Goal: Communication & Community: Share content

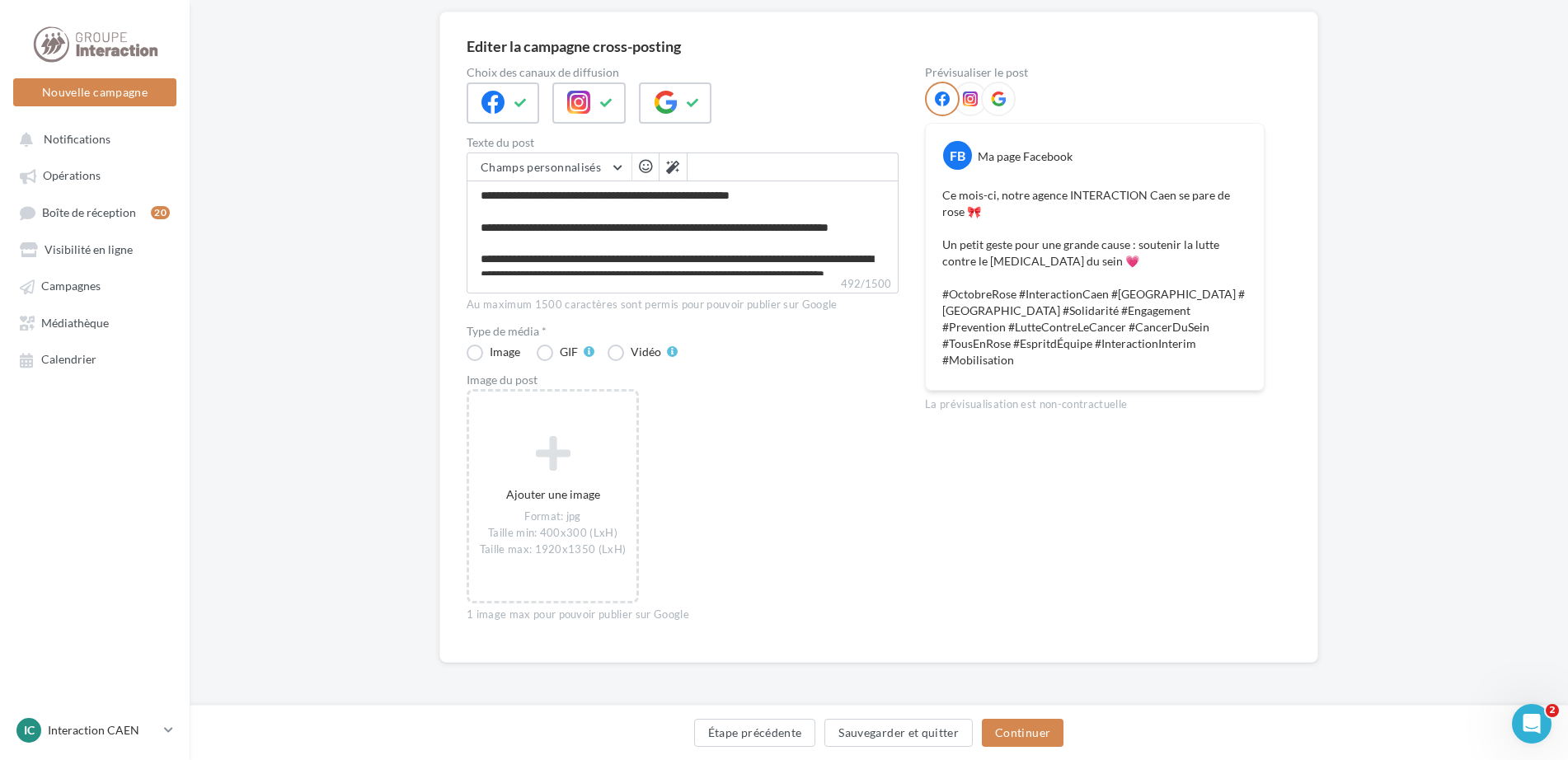
scroll to position [44, 0]
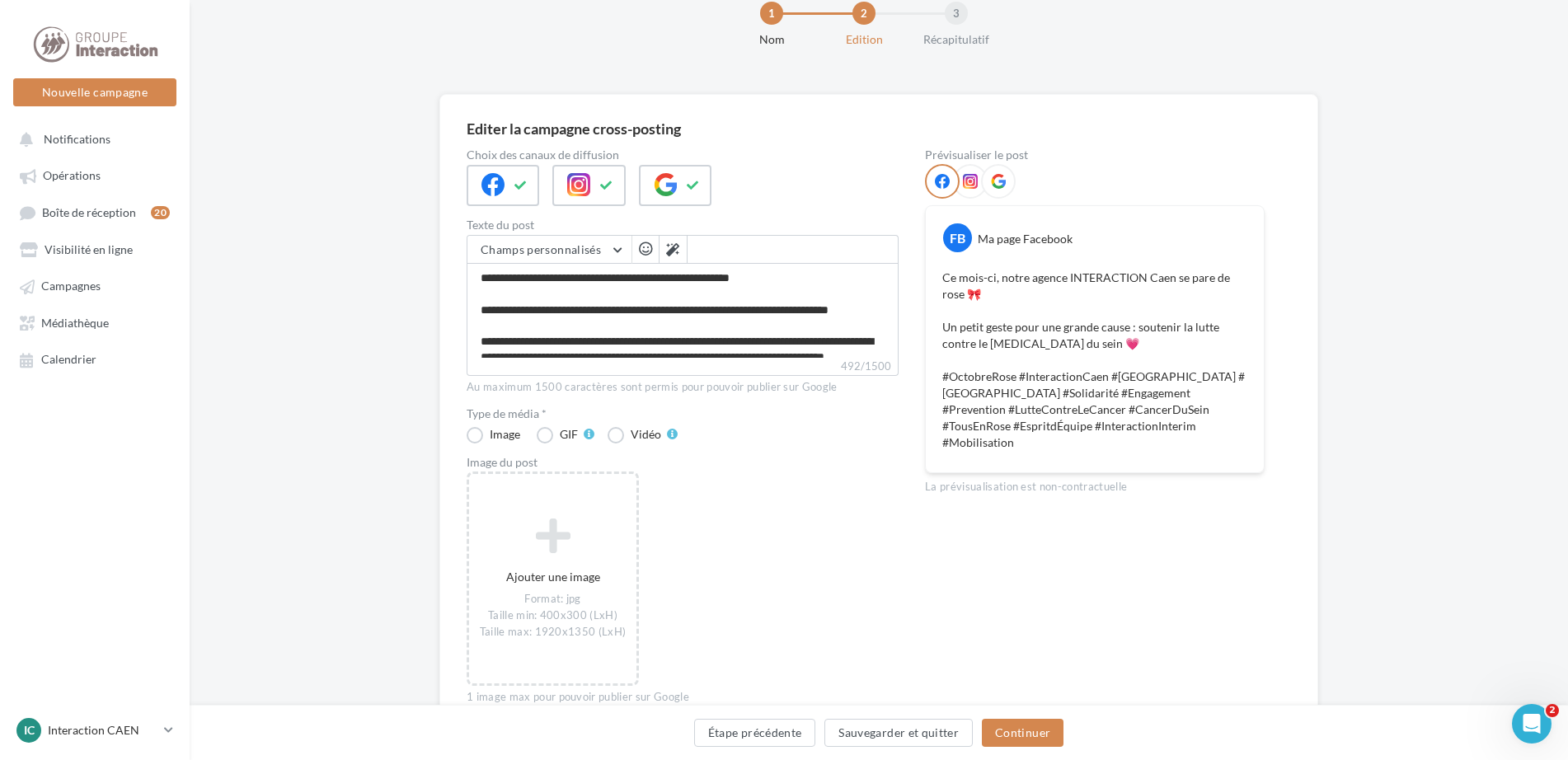
drag, startPoint x: 400, startPoint y: 87, endPoint x: 538, endPoint y: 34, distance: 147.8
click at [400, 87] on div "1 Nom 2 Edition 3 Récapitulatif" at bounding box center [878, 25] width 1378 height 139
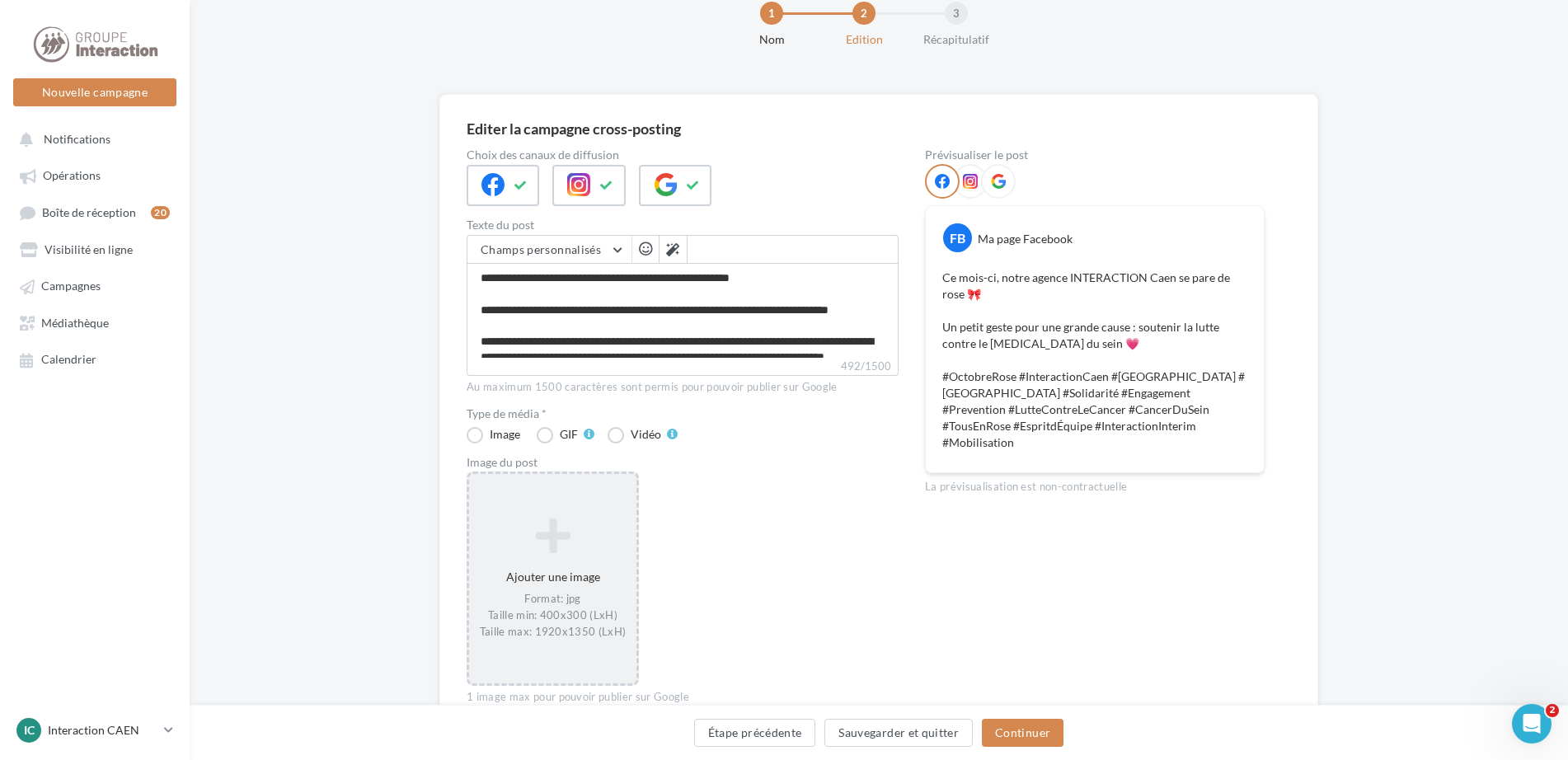
click at [539, 553] on icon at bounding box center [553, 535] width 155 height 40
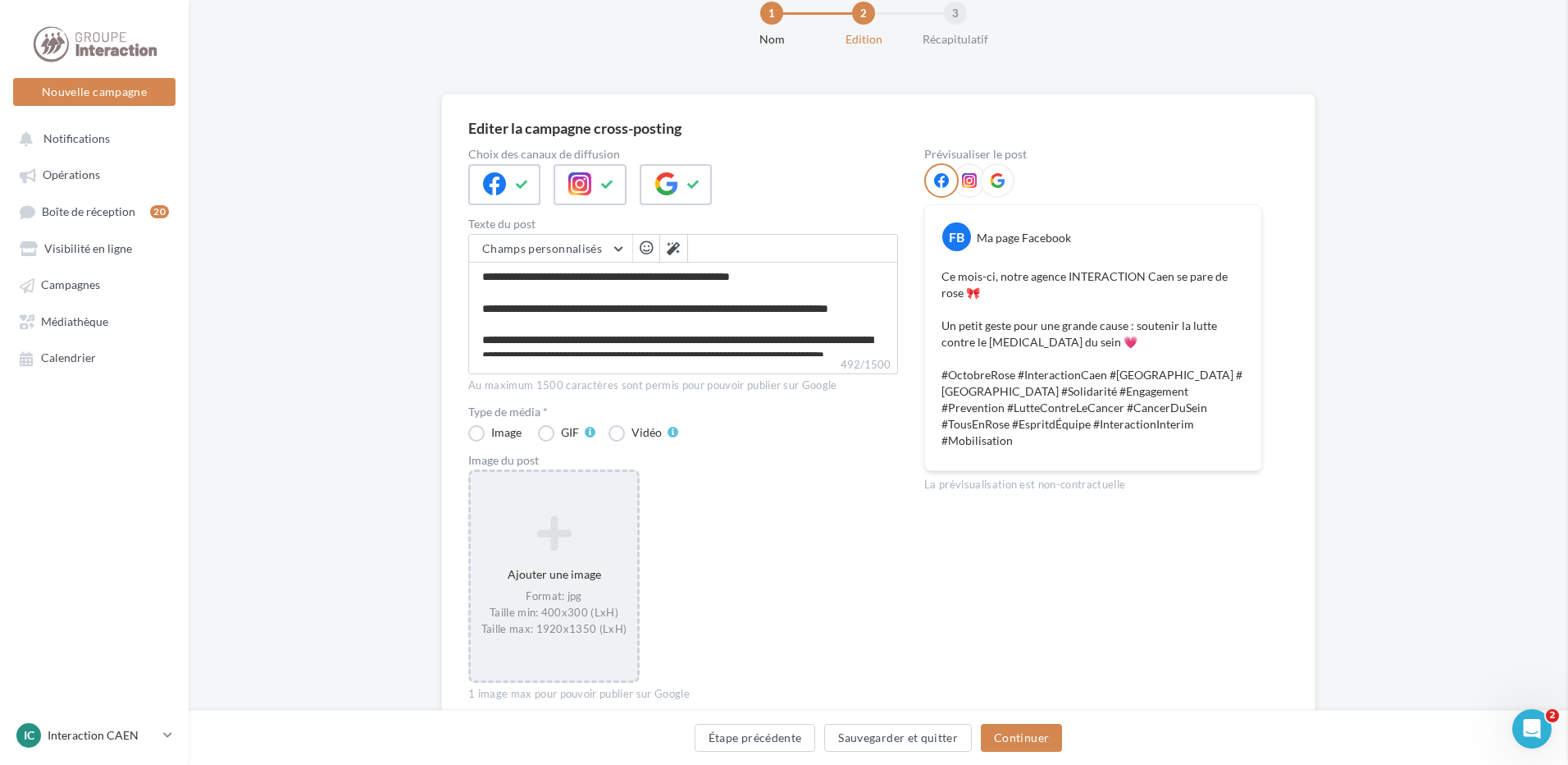
drag, startPoint x: 536, startPoint y: 550, endPoint x: 744, endPoint y: 653, distance: 232.1
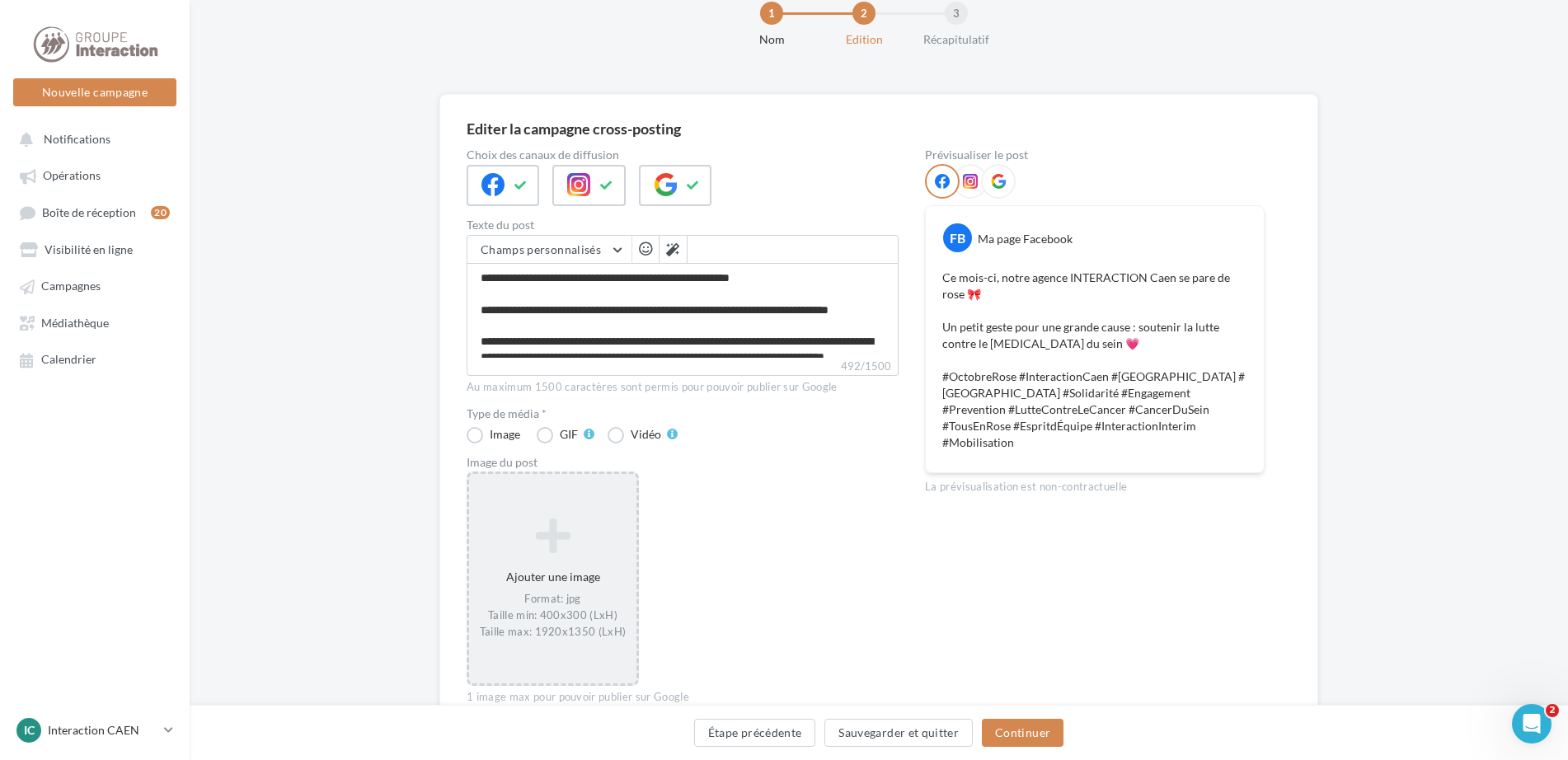
click at [579, 567] on div "Ajouter une image Format: jpg Taille min: 400x300 (LxH) Taille max: 1920x1350 (…" at bounding box center [553, 579] width 168 height 139
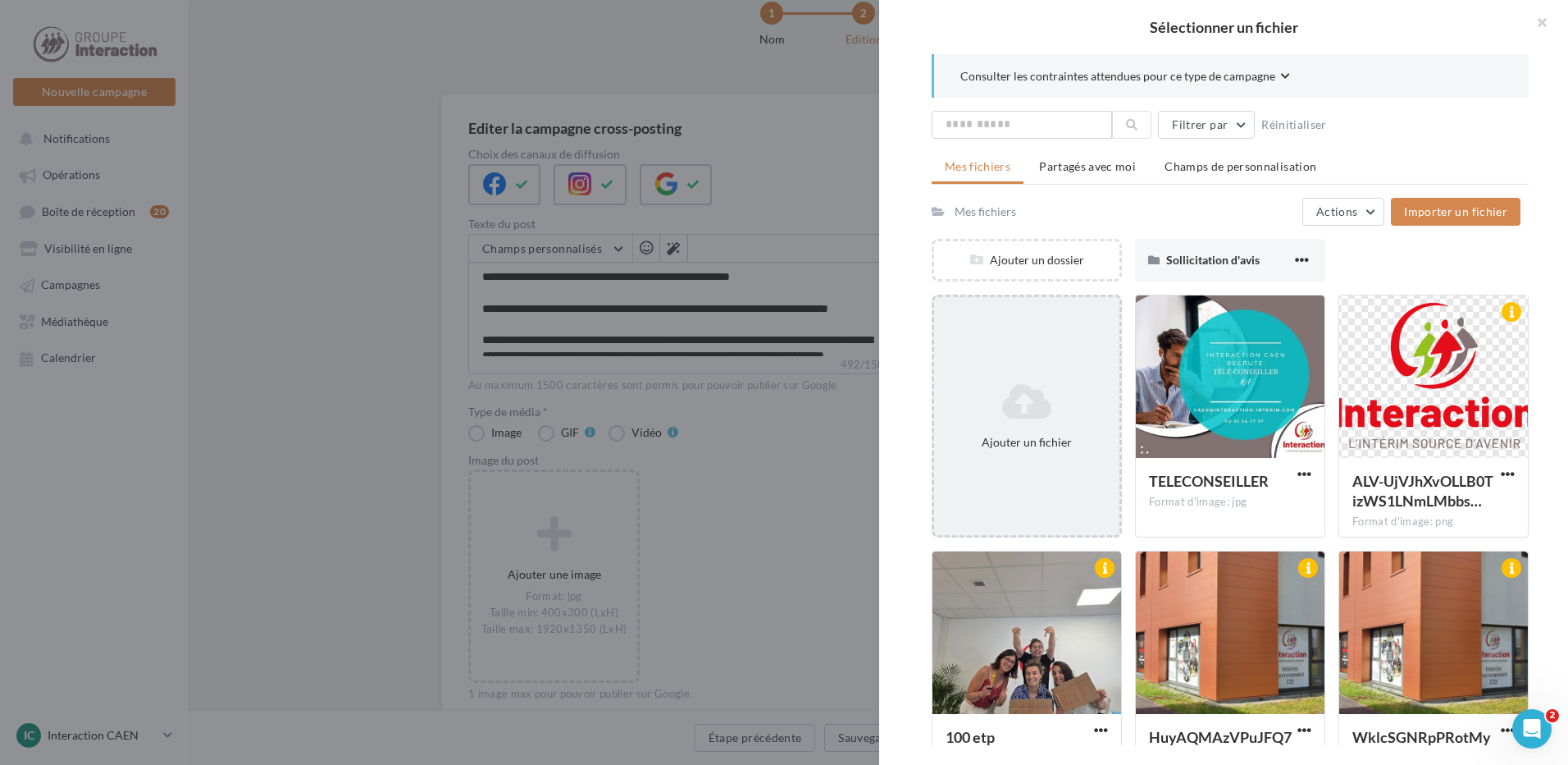
click at [1039, 377] on div "Ajouter un fichier" at bounding box center [1026, 416] width 185 height 82
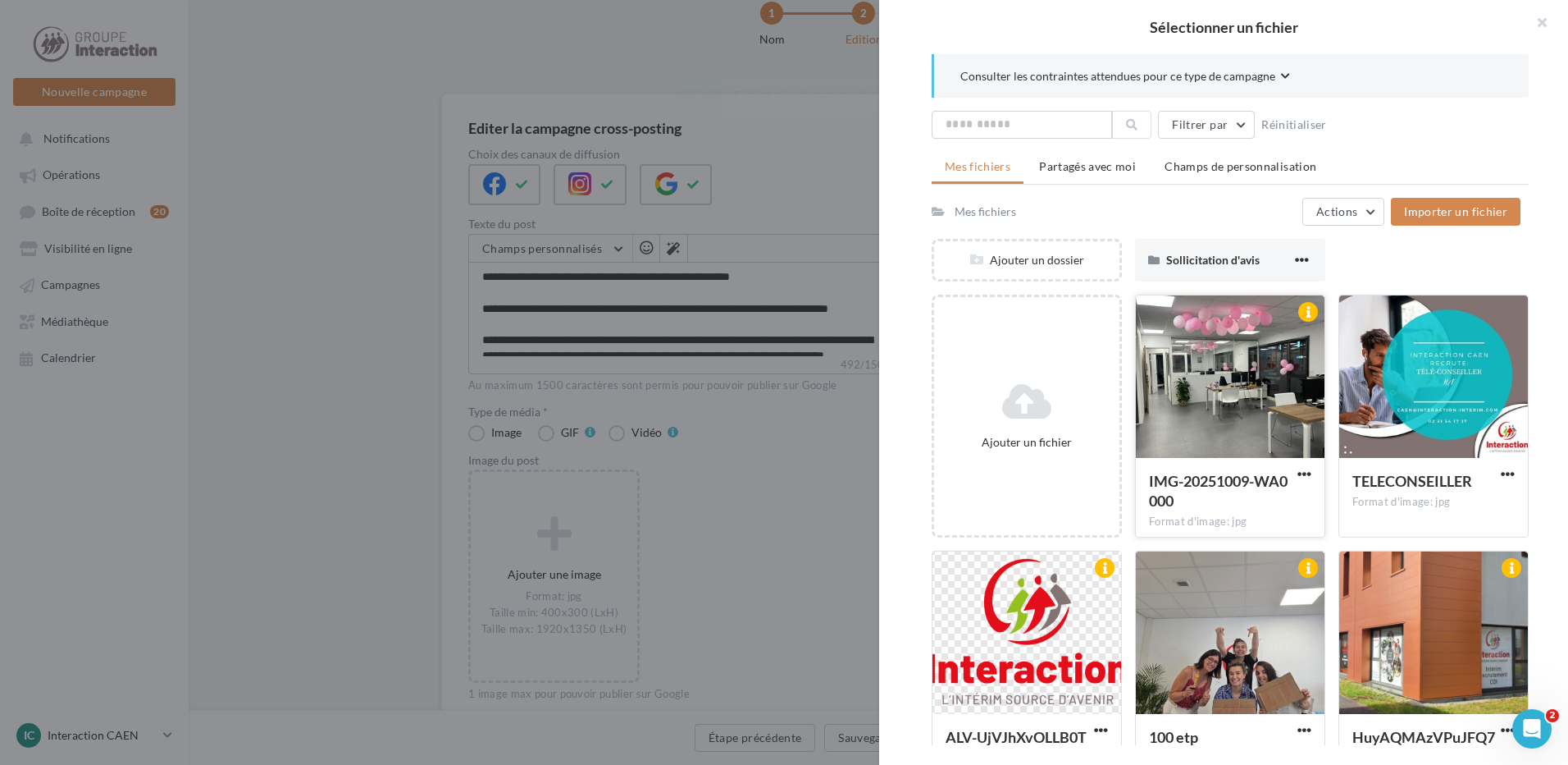
click at [1248, 394] on div at bounding box center [1230, 378] width 189 height 164
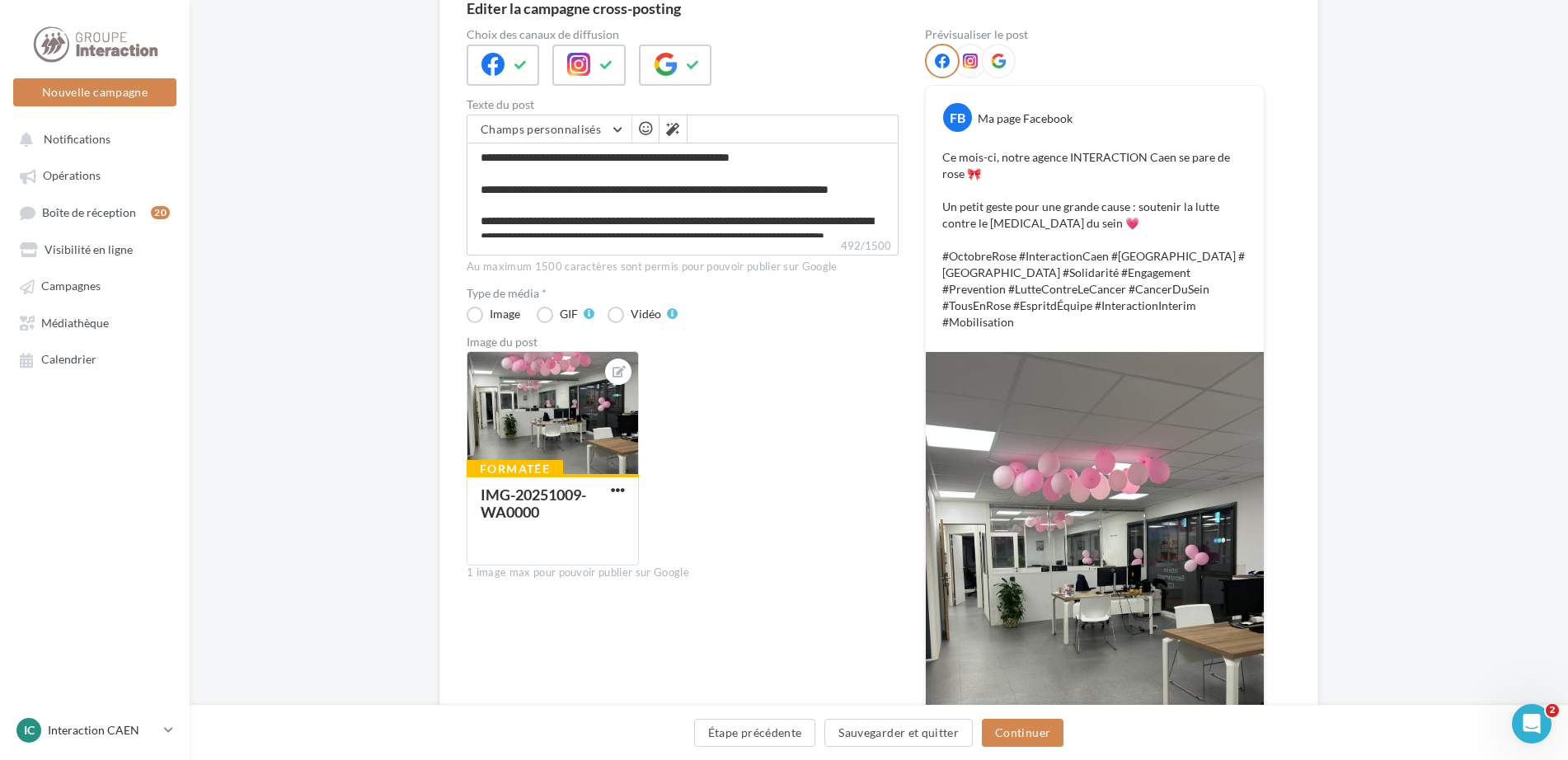
scroll to position [330, 0]
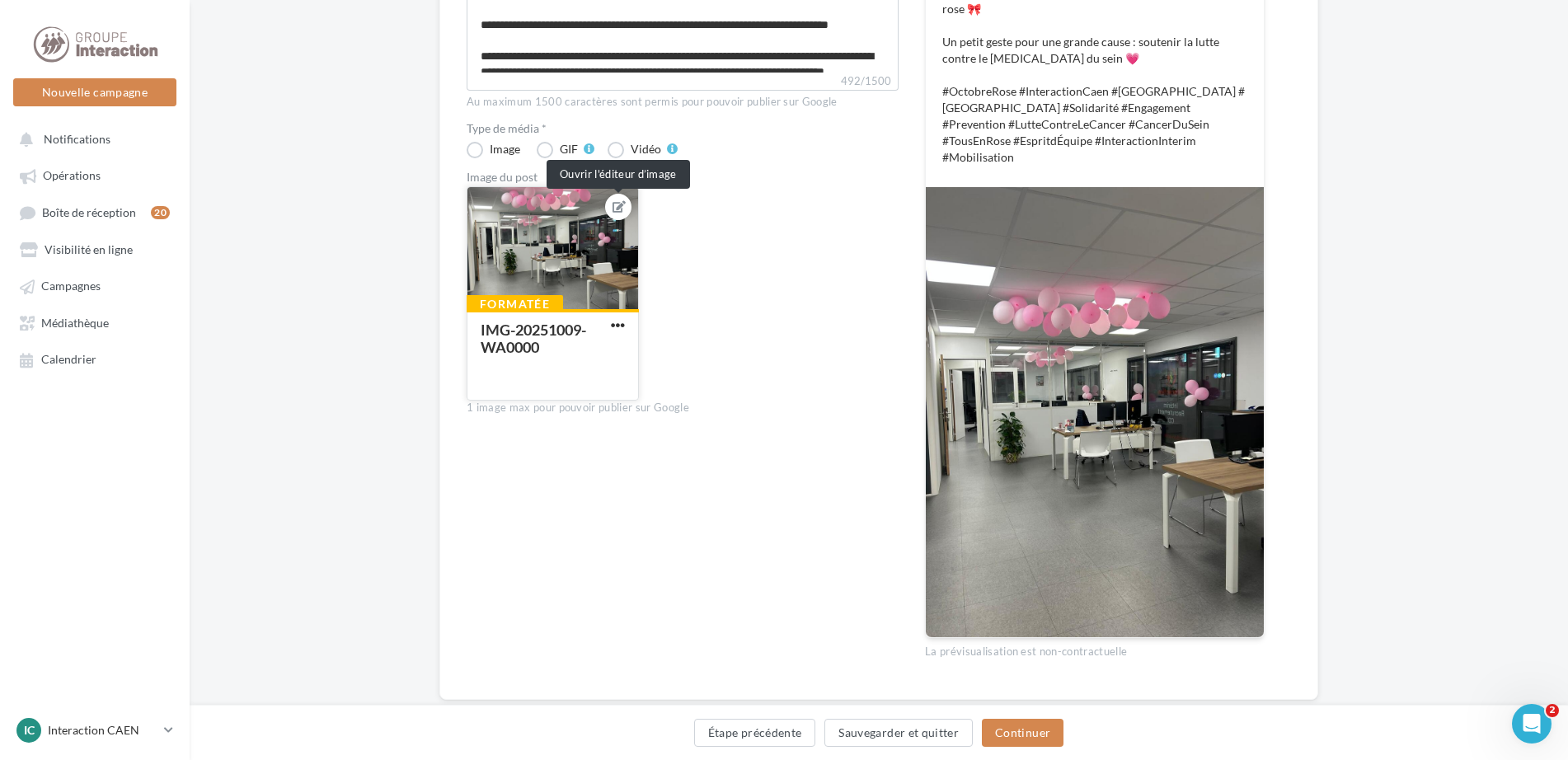
click at [617, 206] on icon at bounding box center [619, 206] width 13 height 11
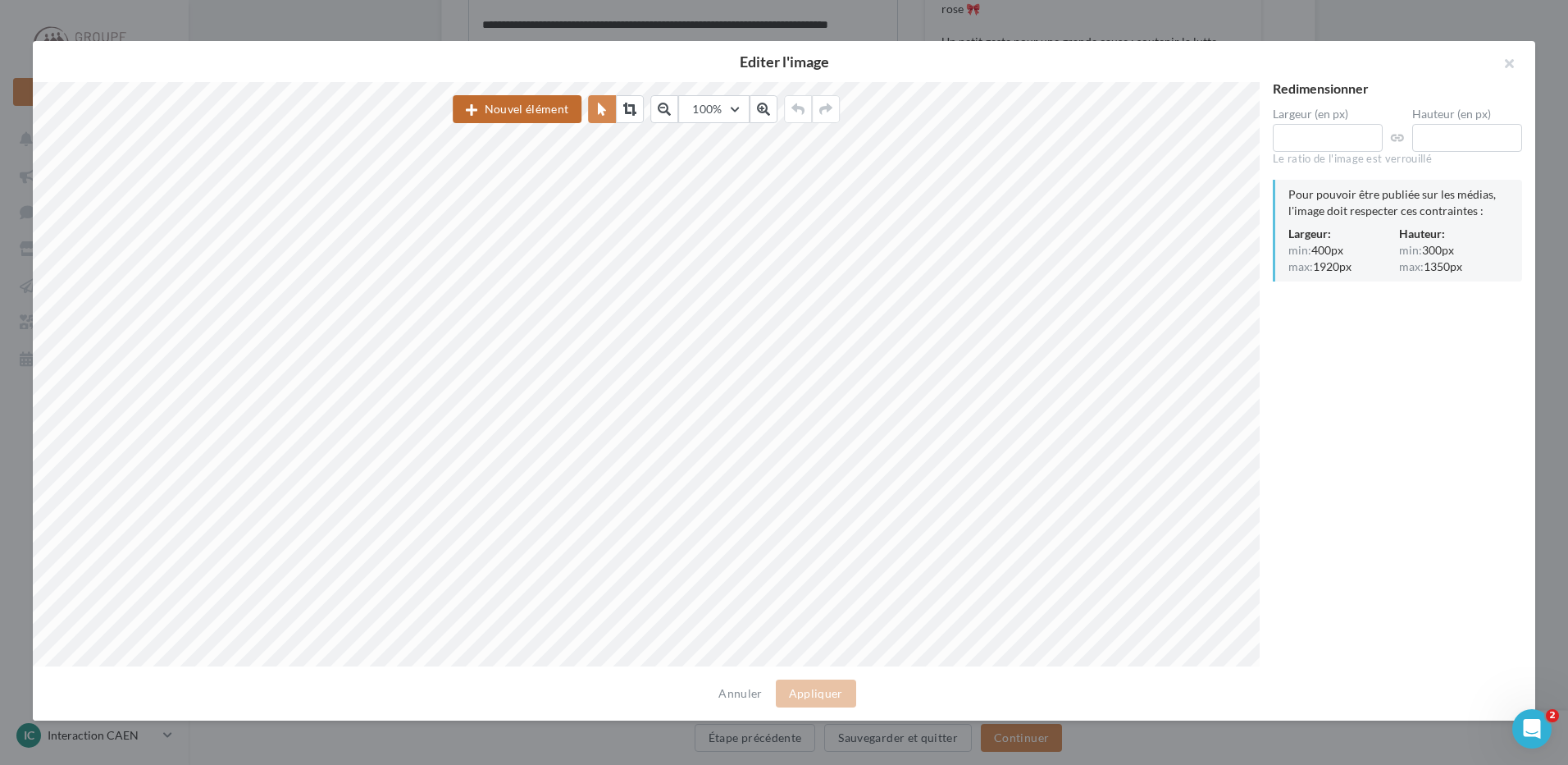
click at [530, 109] on button "Nouvel élément" at bounding box center [518, 109] width 129 height 28
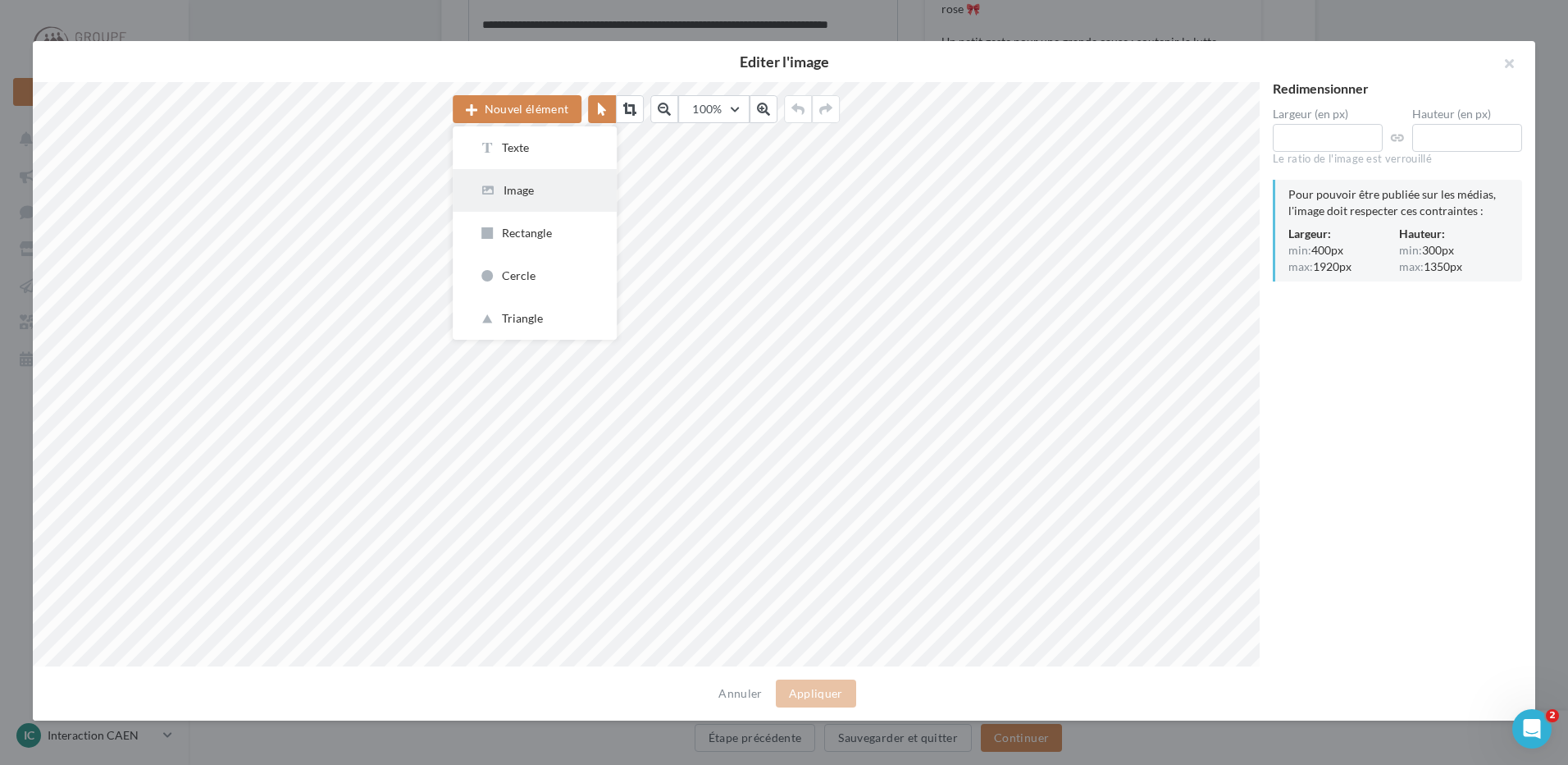
click at [527, 191] on div "Image" at bounding box center [534, 191] width 111 height 17
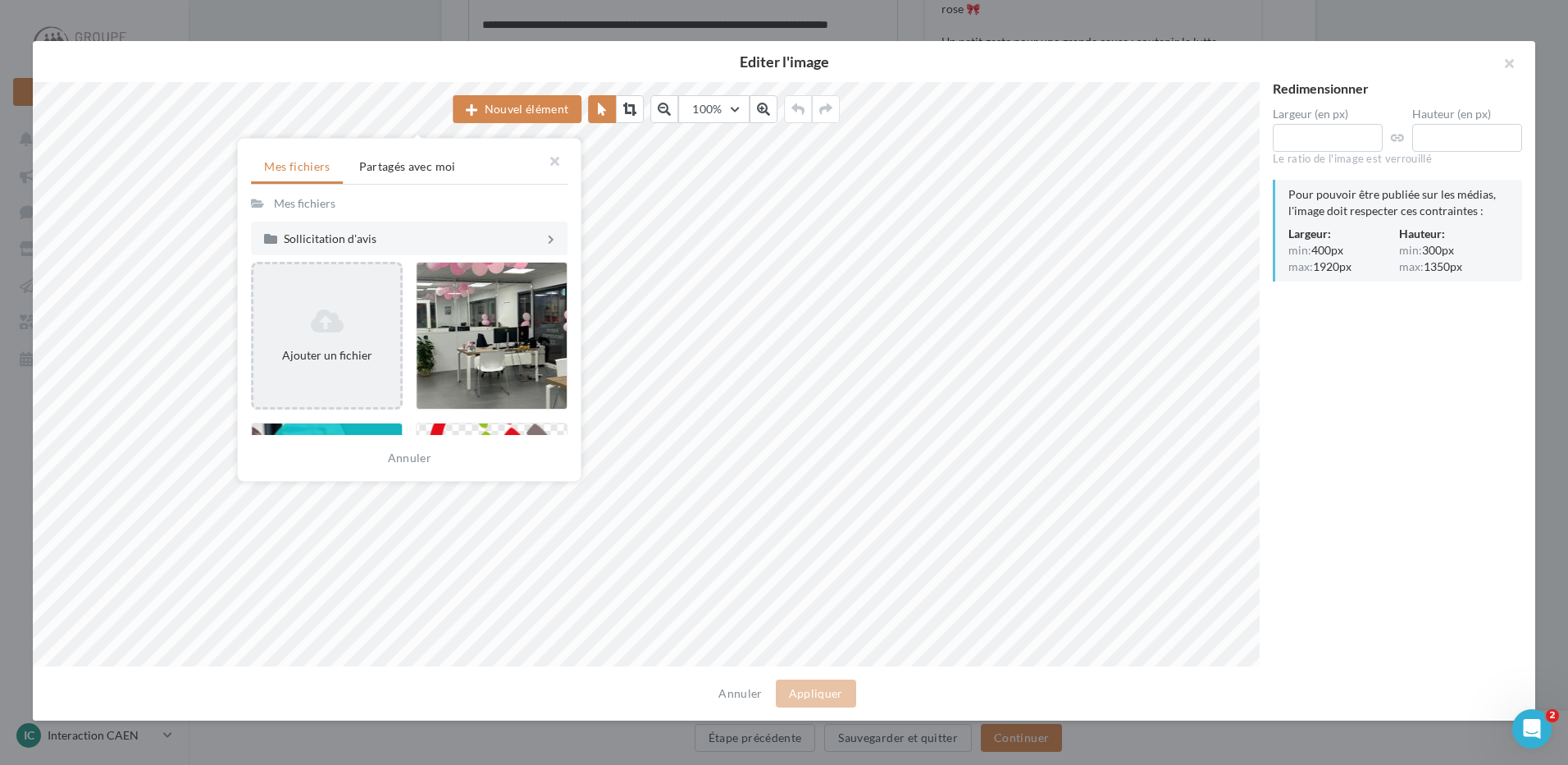
click at [323, 346] on div "Ajouter un fichier" at bounding box center [326, 335] width 146 height 69
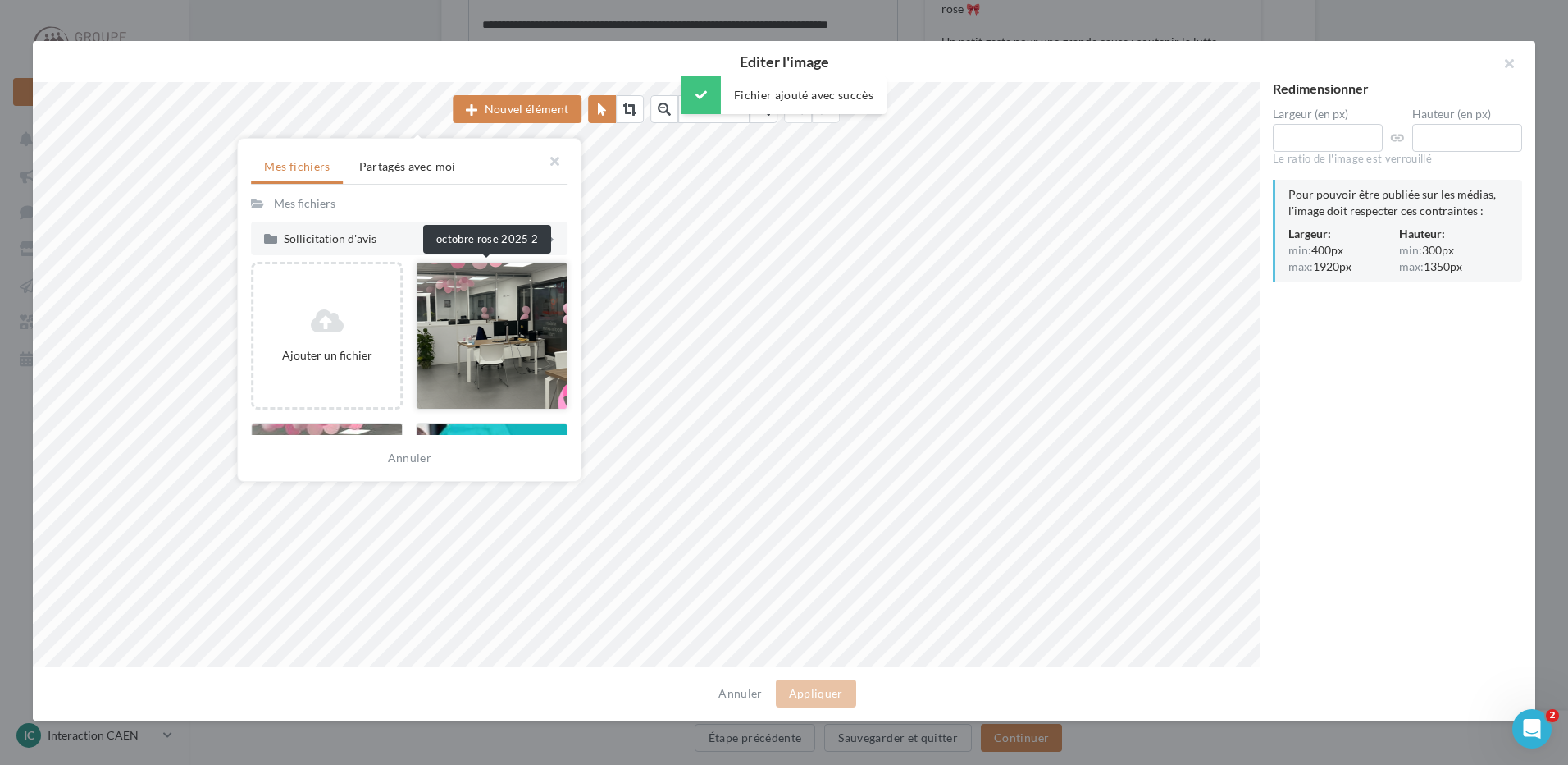
click at [467, 354] on div at bounding box center [491, 335] width 152 height 147
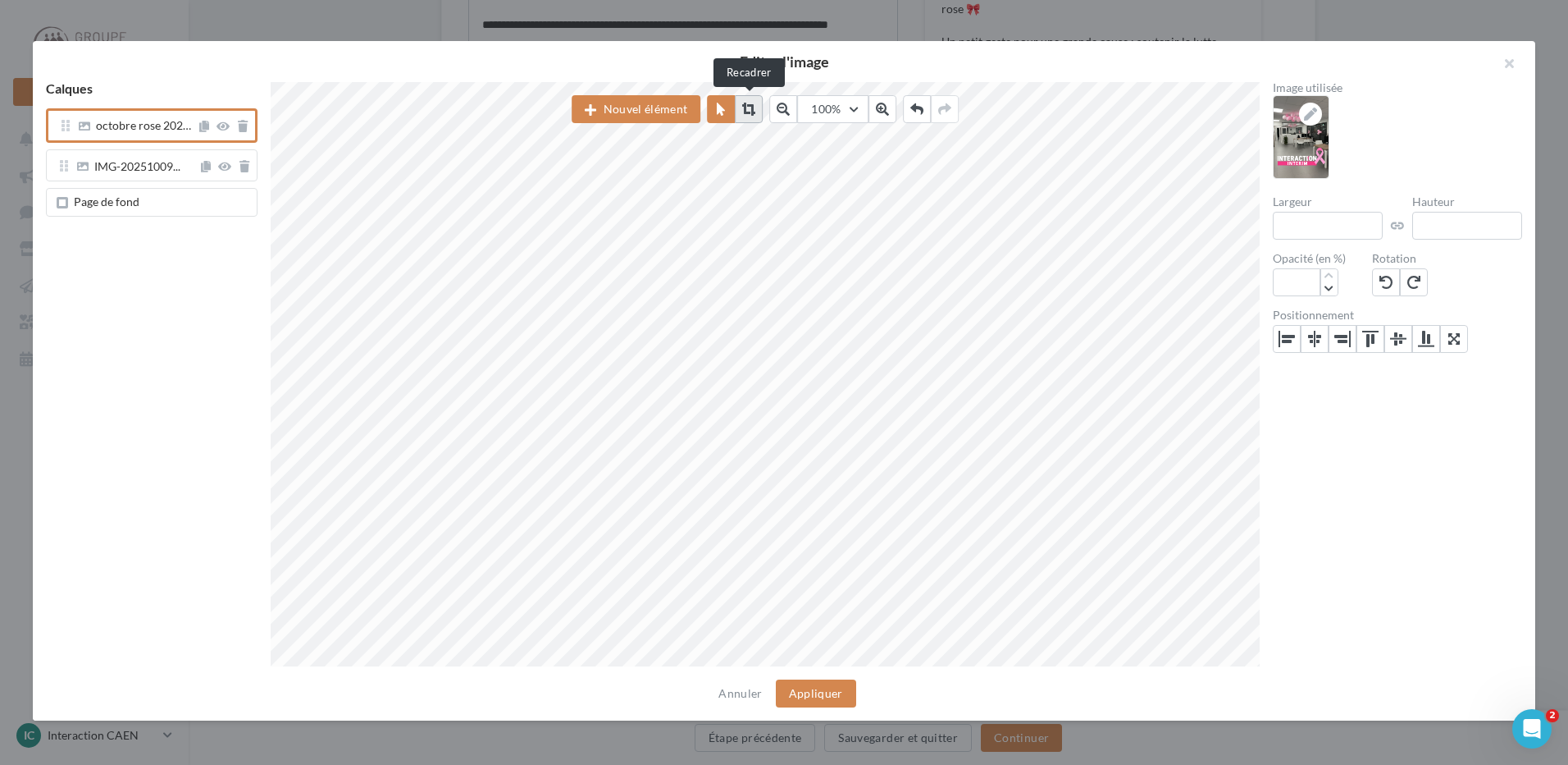
click at [749, 107] on icon at bounding box center [749, 109] width 13 height 13
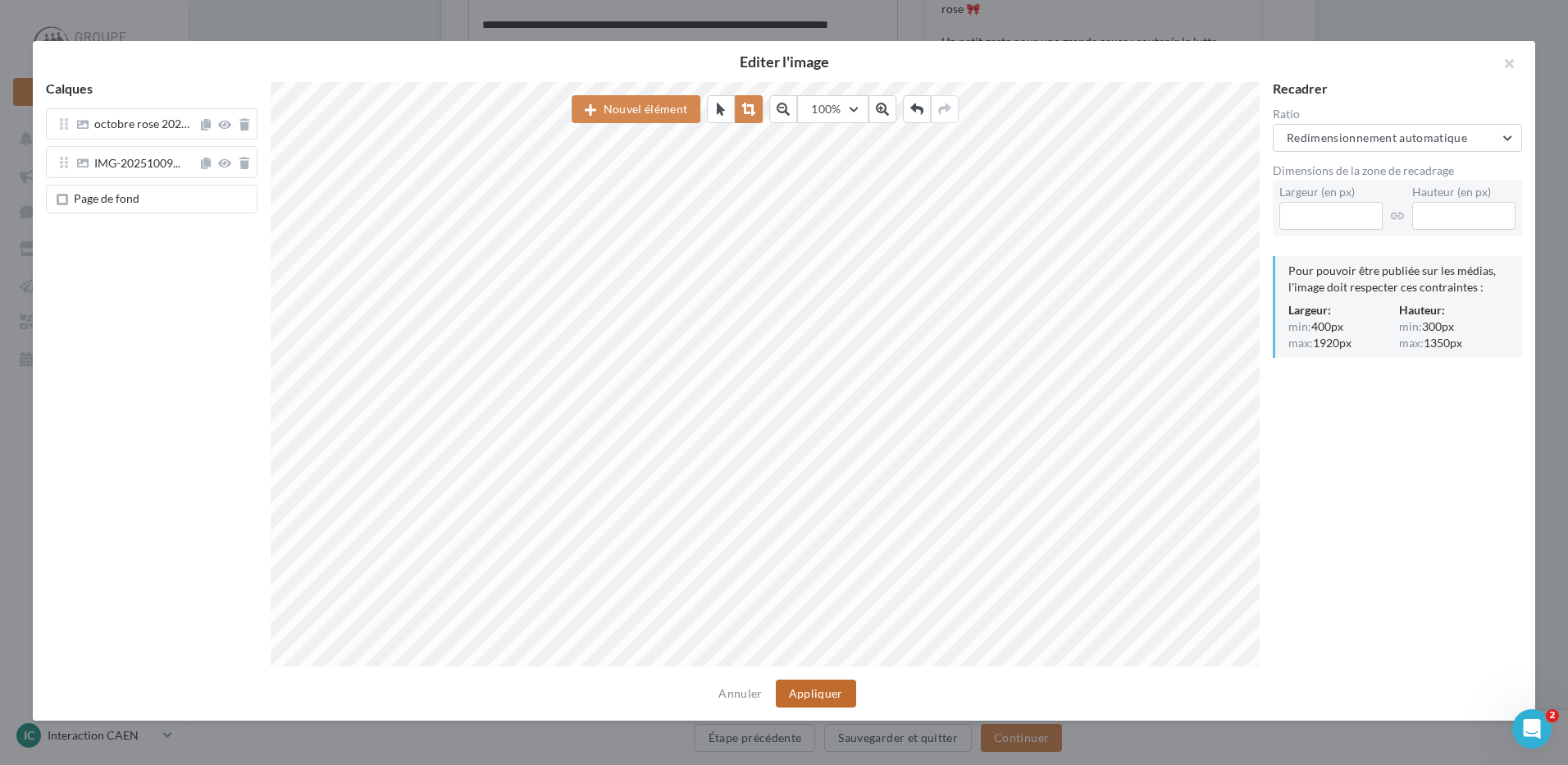
click at [825, 692] on button "Appliquer" at bounding box center [815, 693] width 80 height 28
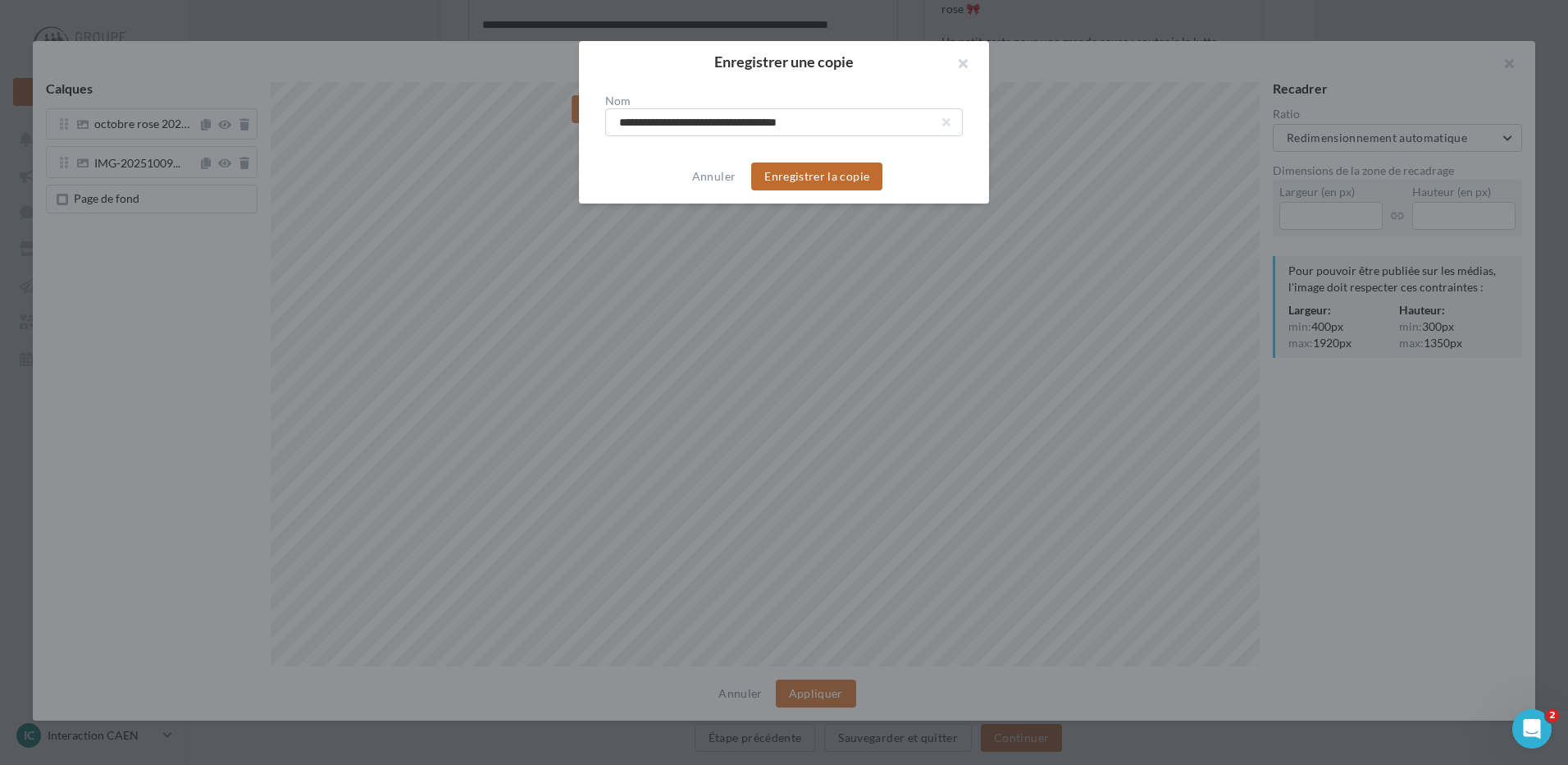
click at [802, 180] on button "Enregistrer la copie" at bounding box center [817, 176] width 131 height 28
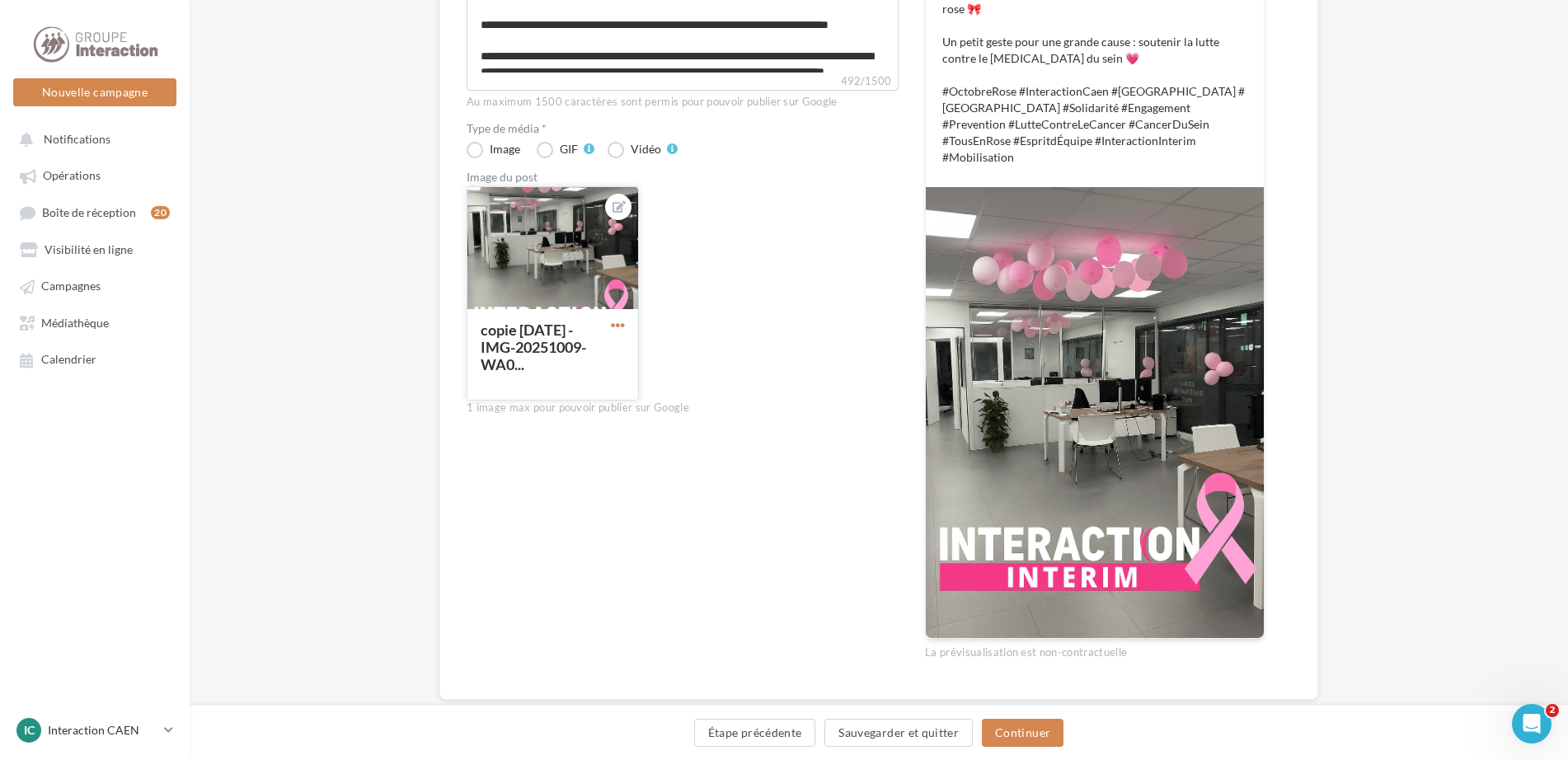
click at [613, 327] on span "button" at bounding box center [617, 325] width 14 height 14
click at [797, 267] on div "copie 09-10-2025 - IMG-20251009-WA0... Remplacer l'image Ouvrir l'éditeur d'ima…" at bounding box center [689, 300] width 445 height 228
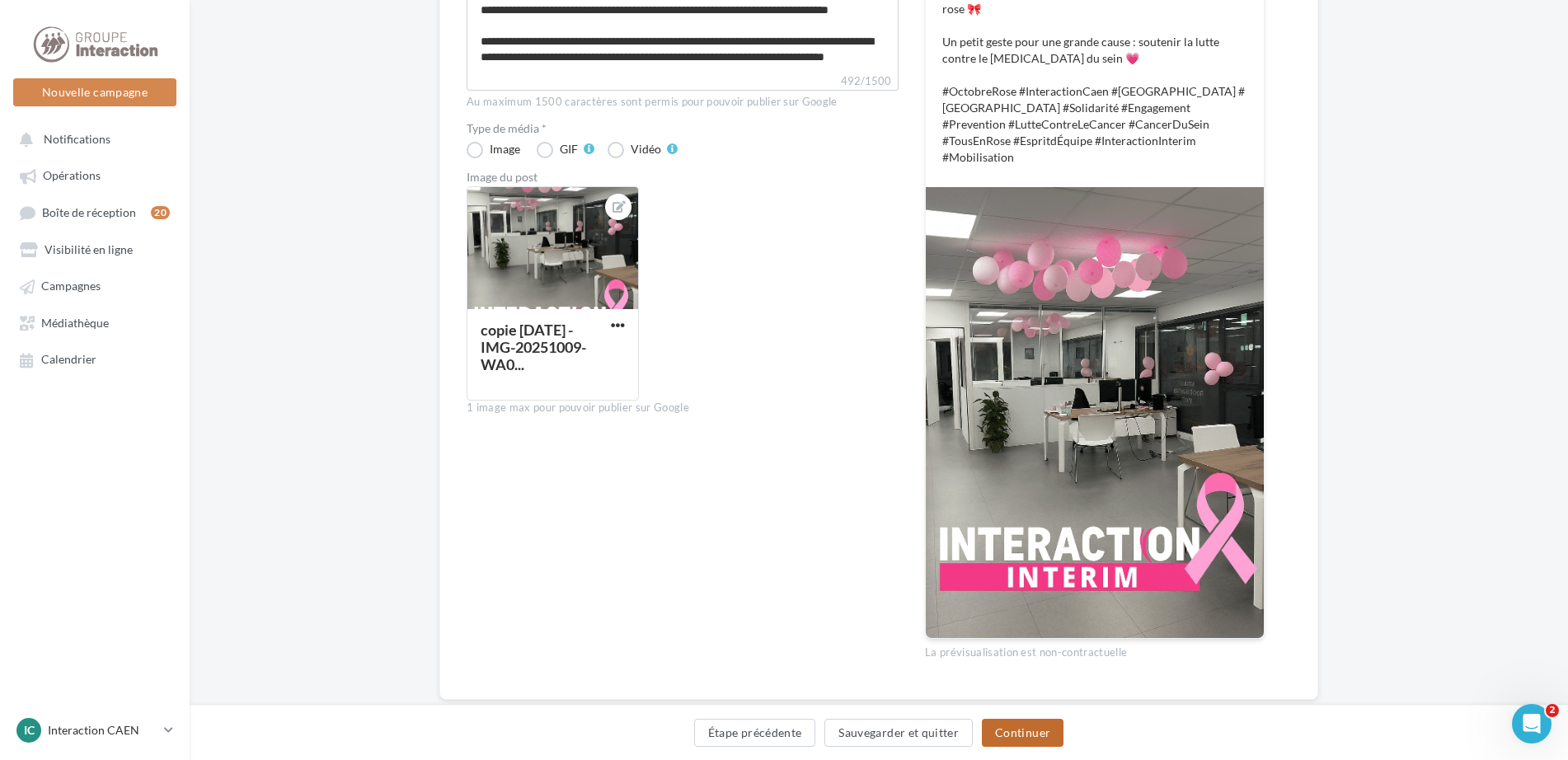
click at [1005, 731] on button "Continuer" at bounding box center [1022, 732] width 81 height 28
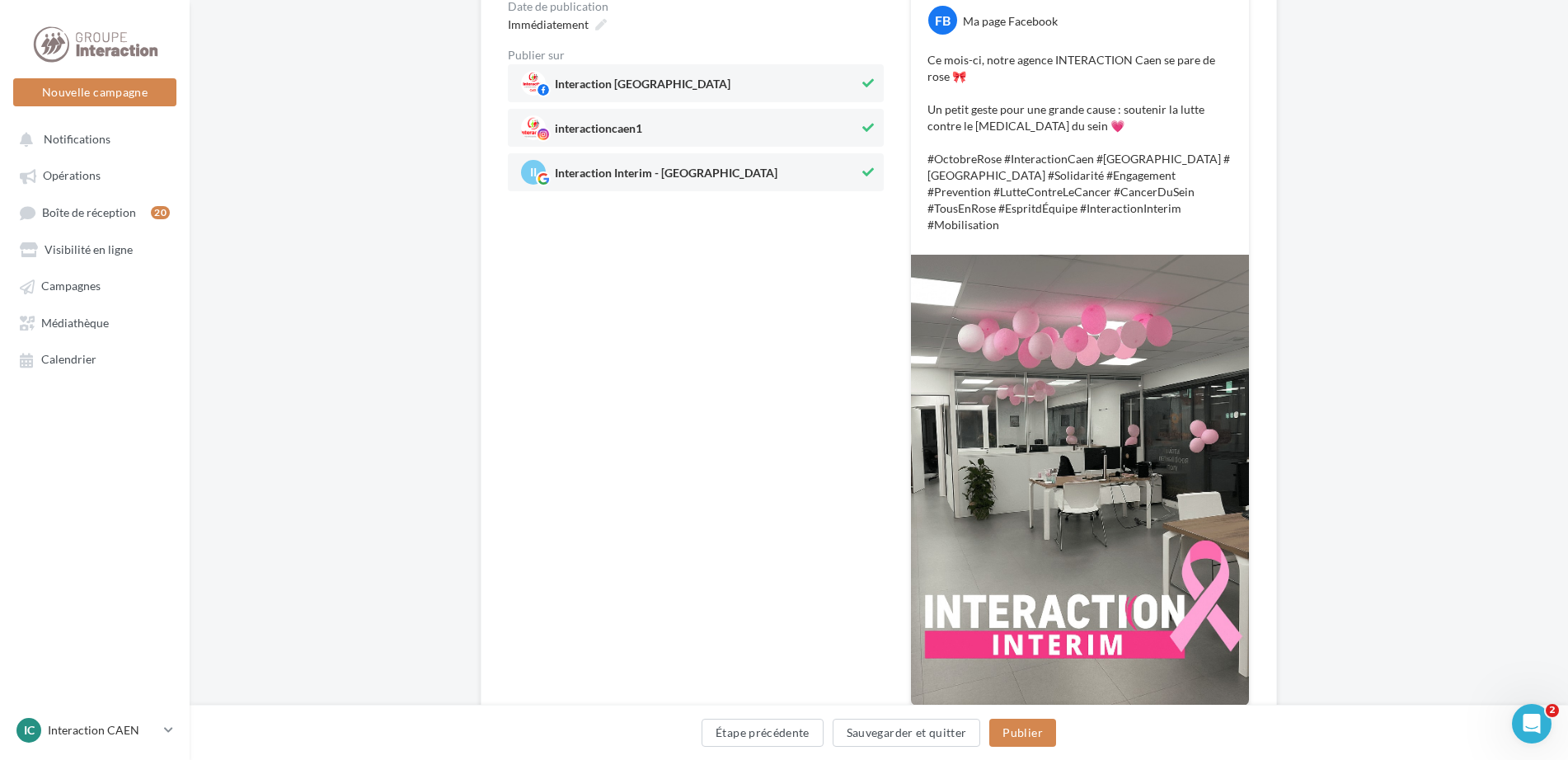
scroll to position [322, 0]
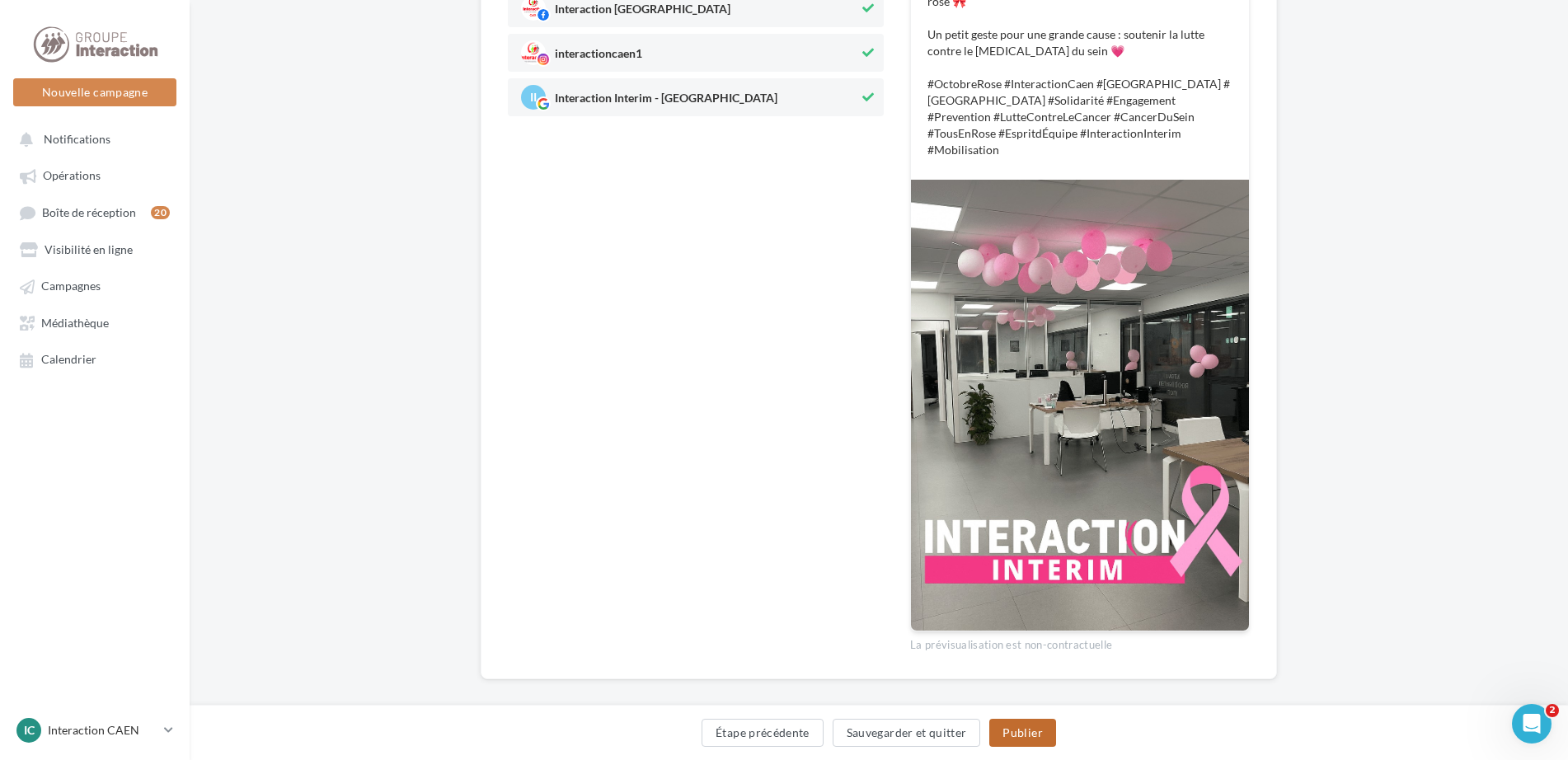
click at [1014, 731] on button "Publier" at bounding box center [1021, 732] width 66 height 28
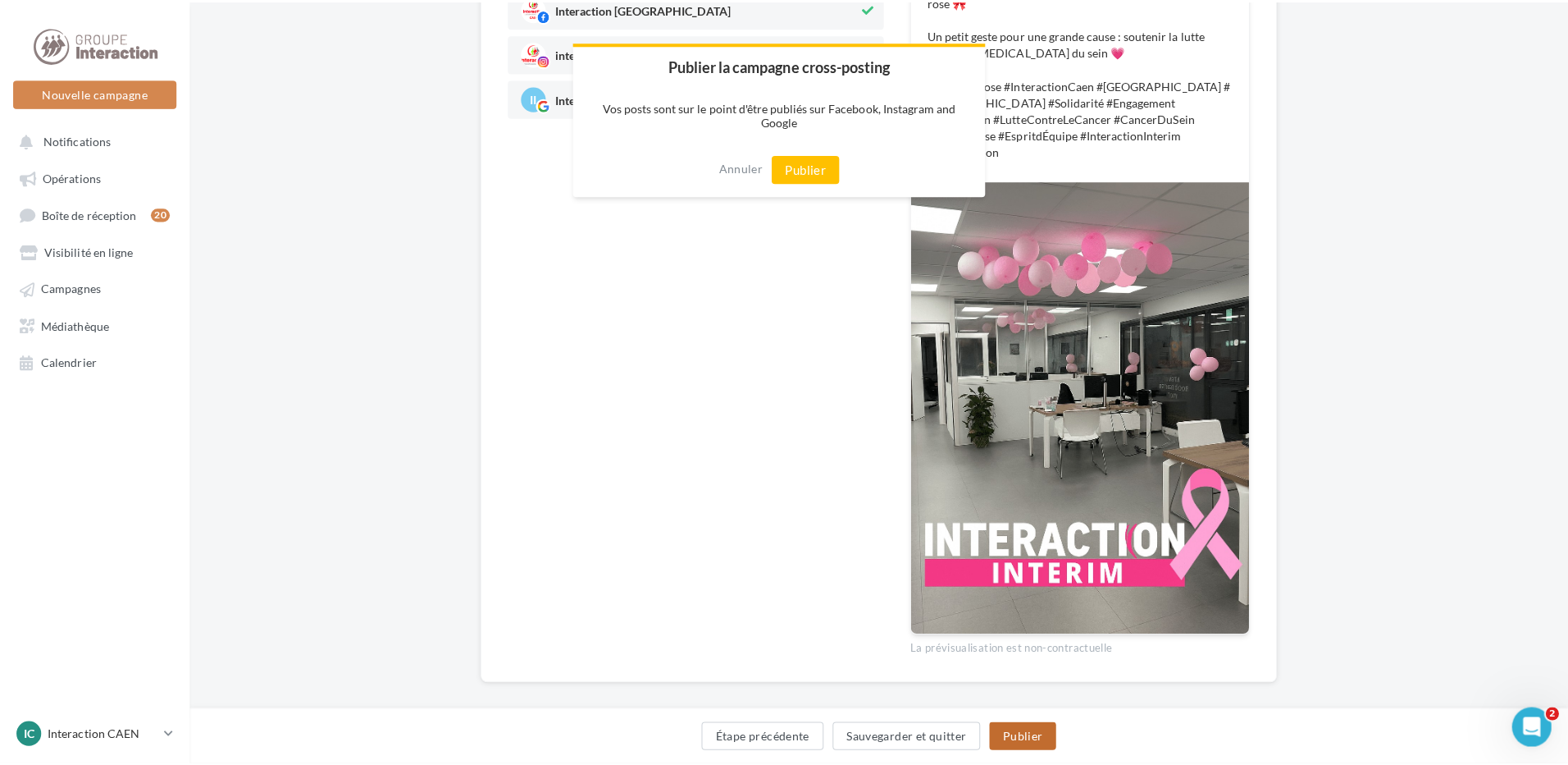
scroll to position [312, 0]
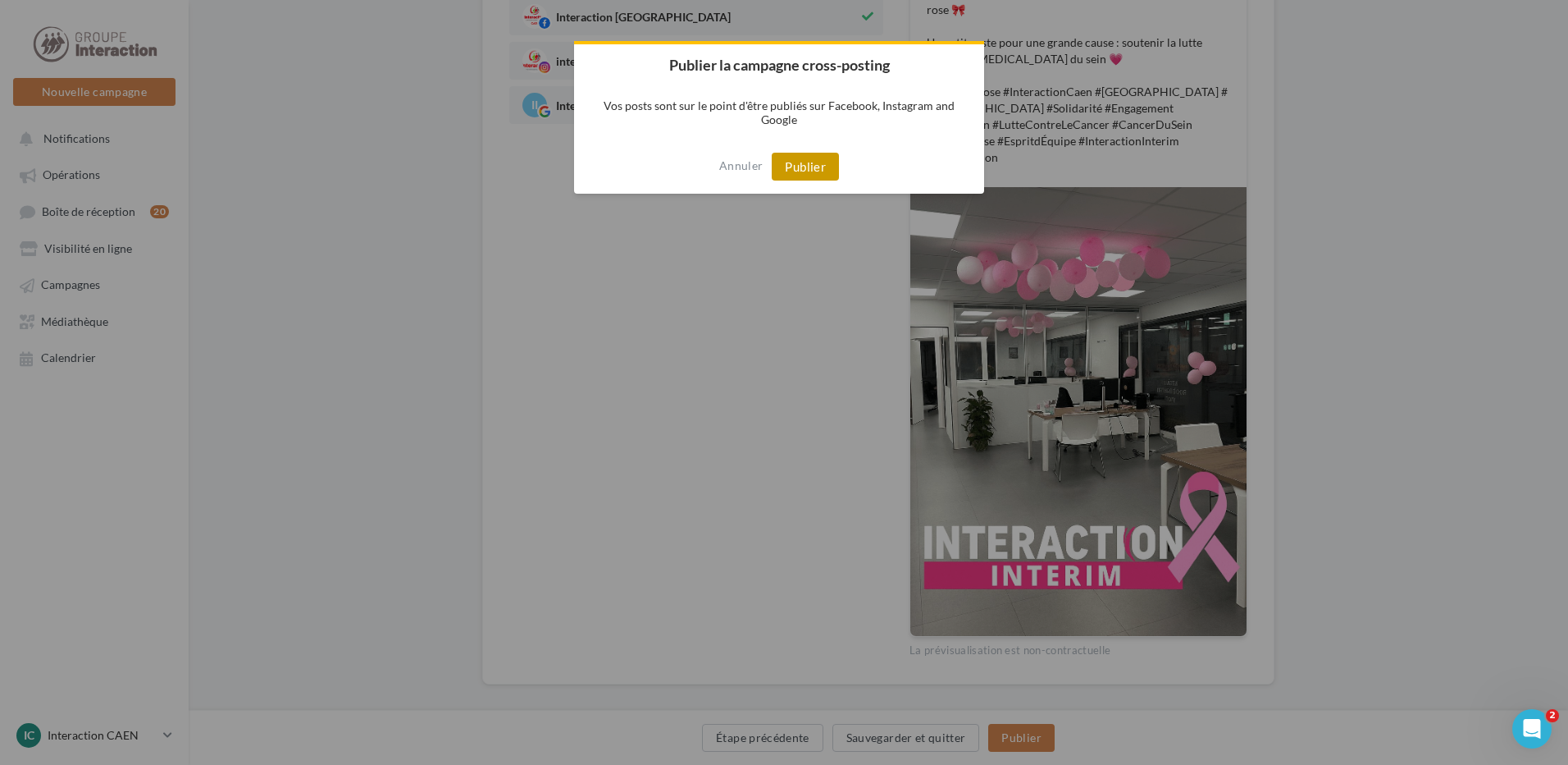
click at [797, 169] on button "Publier" at bounding box center [805, 167] width 67 height 28
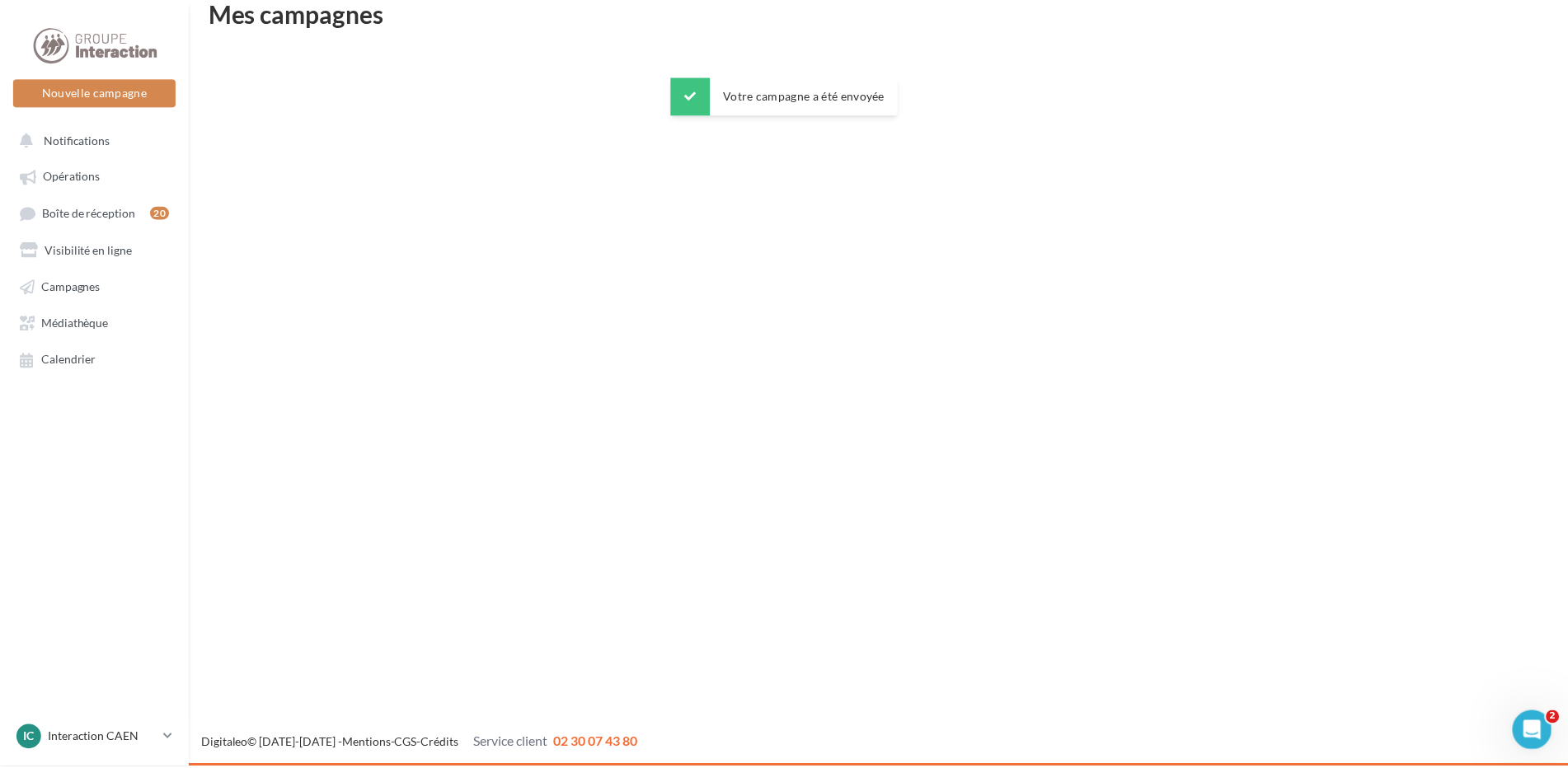
scroll to position [26, 0]
